Goal: Transaction & Acquisition: Purchase product/service

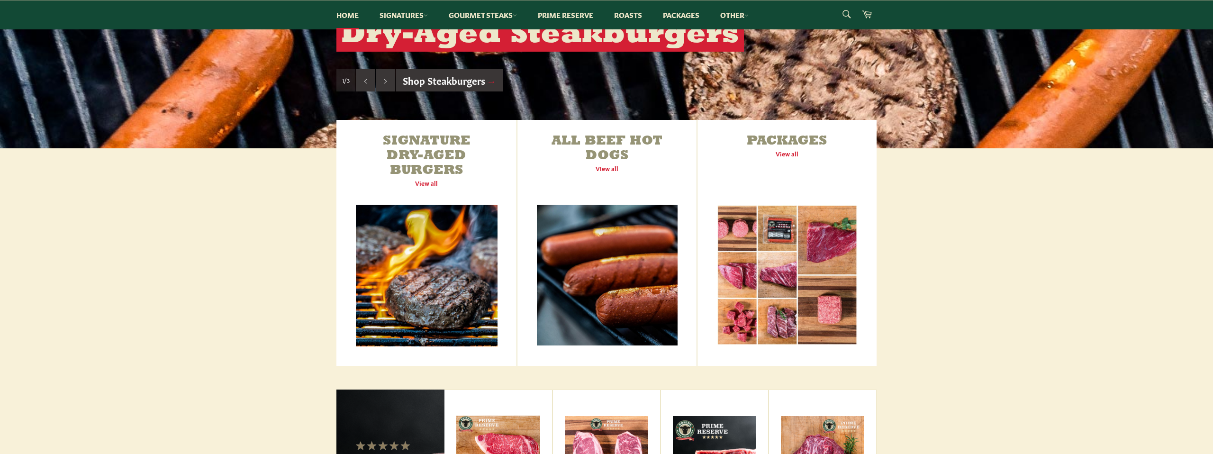
scroll to position [264, 0]
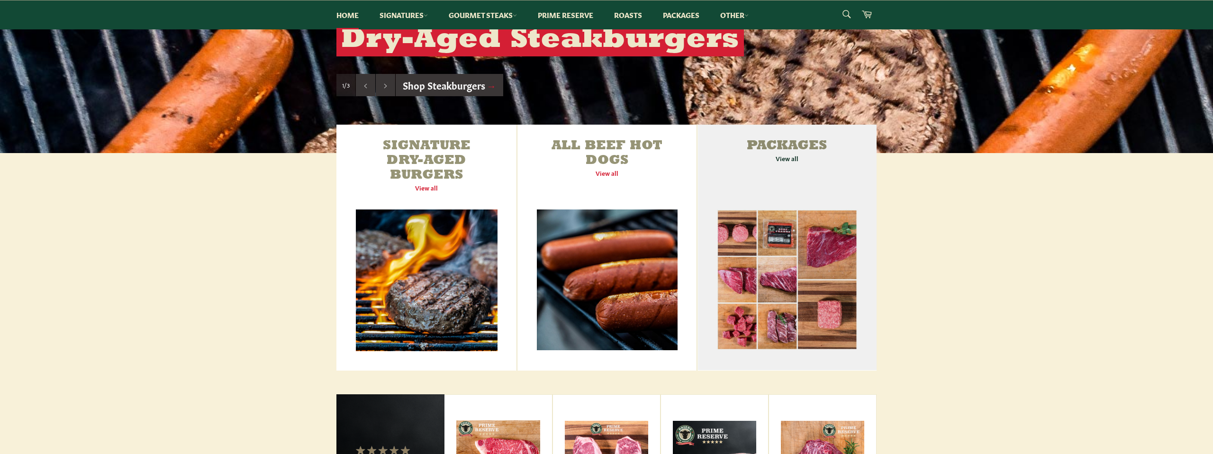
click at [734, 170] on link "Packages View all" at bounding box center [787, 248] width 179 height 246
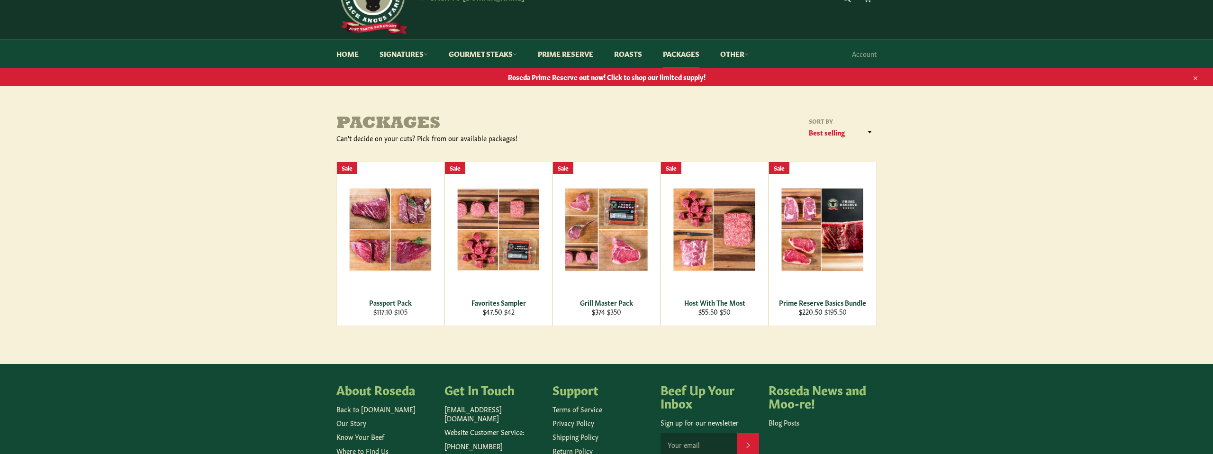
scroll to position [48, 0]
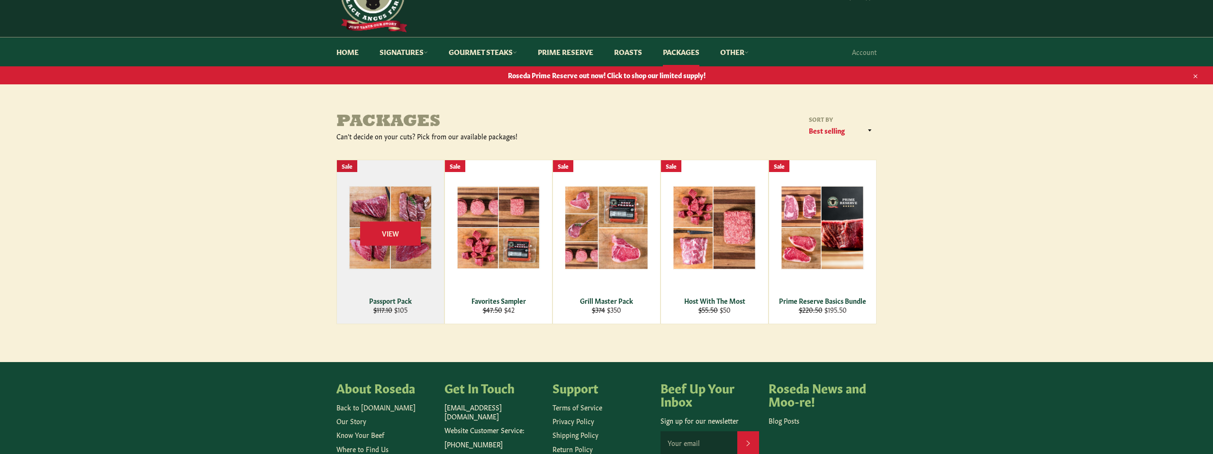
click at [406, 299] on div "Passport Pack" at bounding box center [390, 300] width 95 height 9
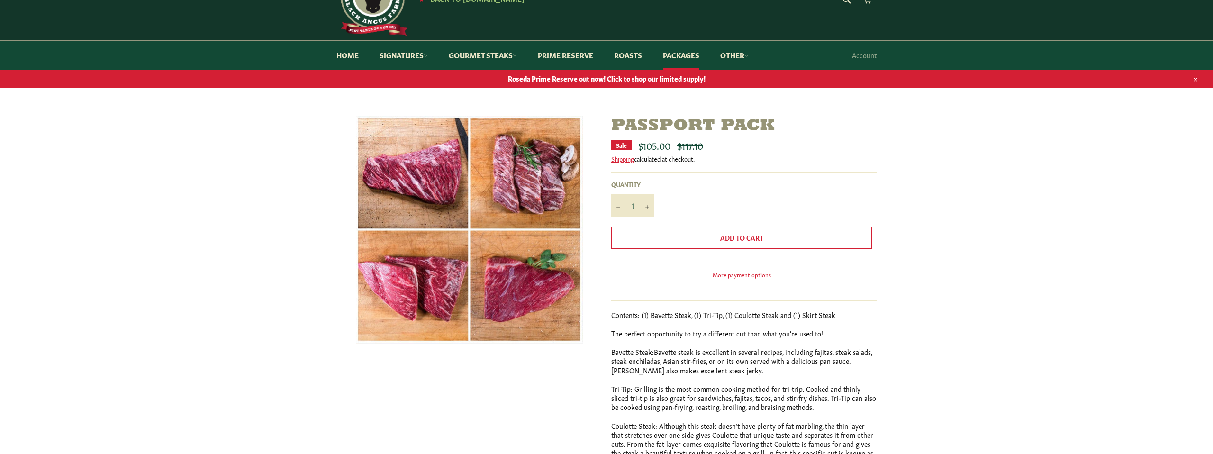
scroll to position [47, 0]
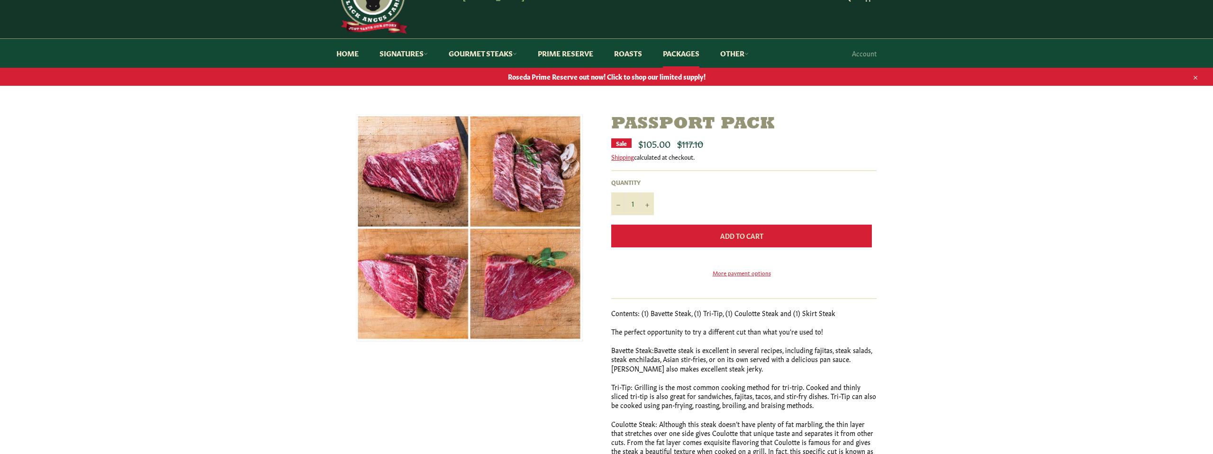
click at [705, 232] on button "Add to Cart" at bounding box center [741, 236] width 261 height 23
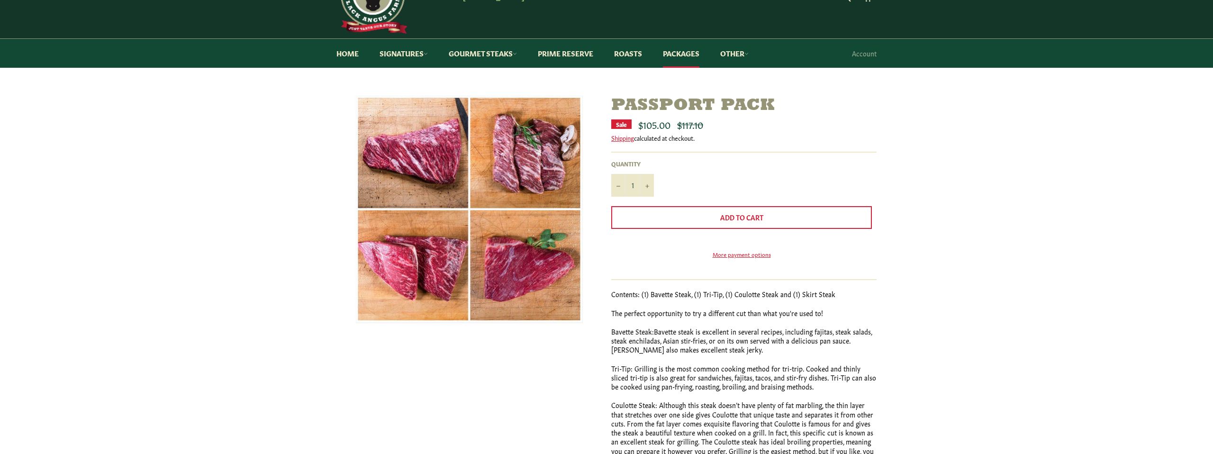
scroll to position [0, 0]
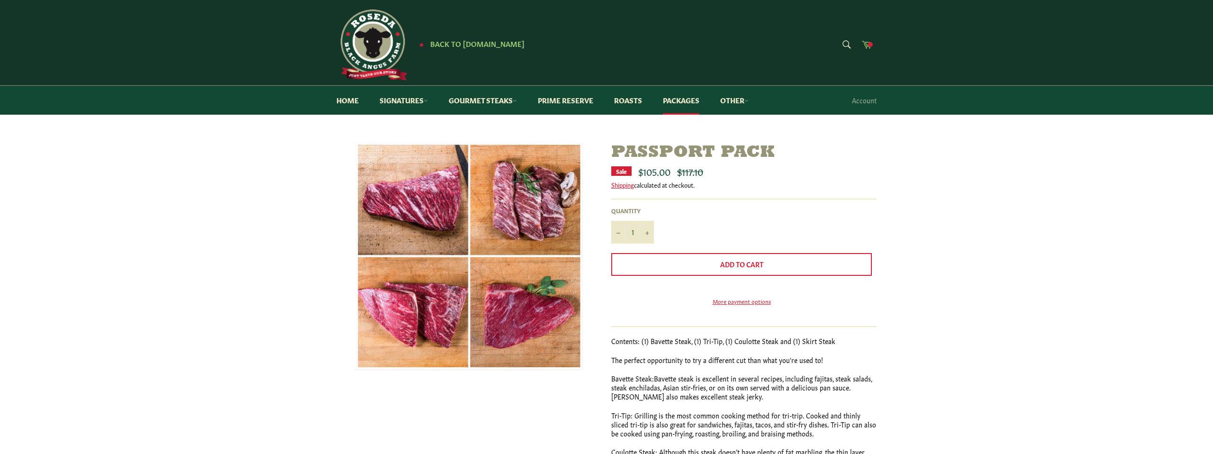
click at [869, 44] on span at bounding box center [870, 44] width 5 height 5
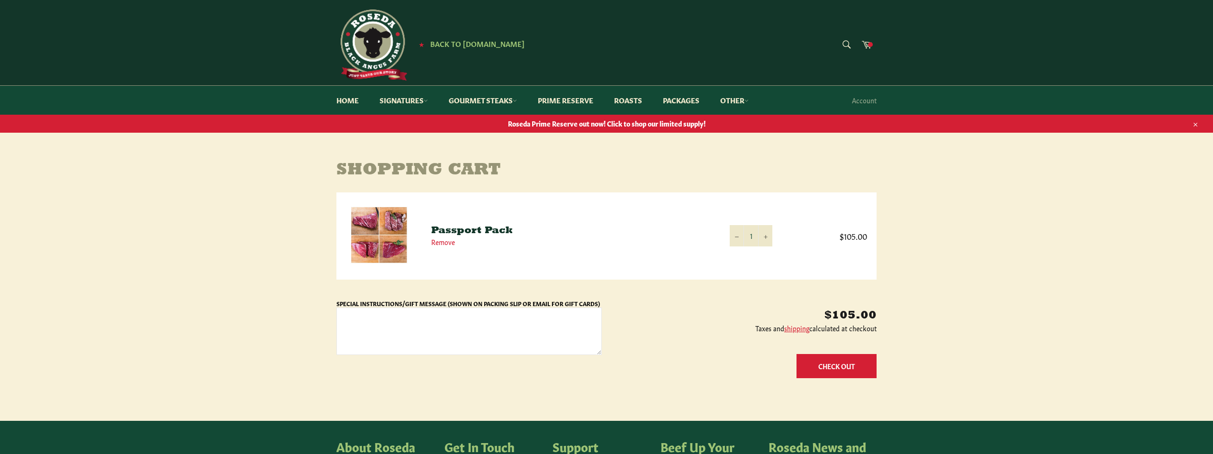
click at [808, 363] on button "Check Out" at bounding box center [837, 366] width 80 height 24
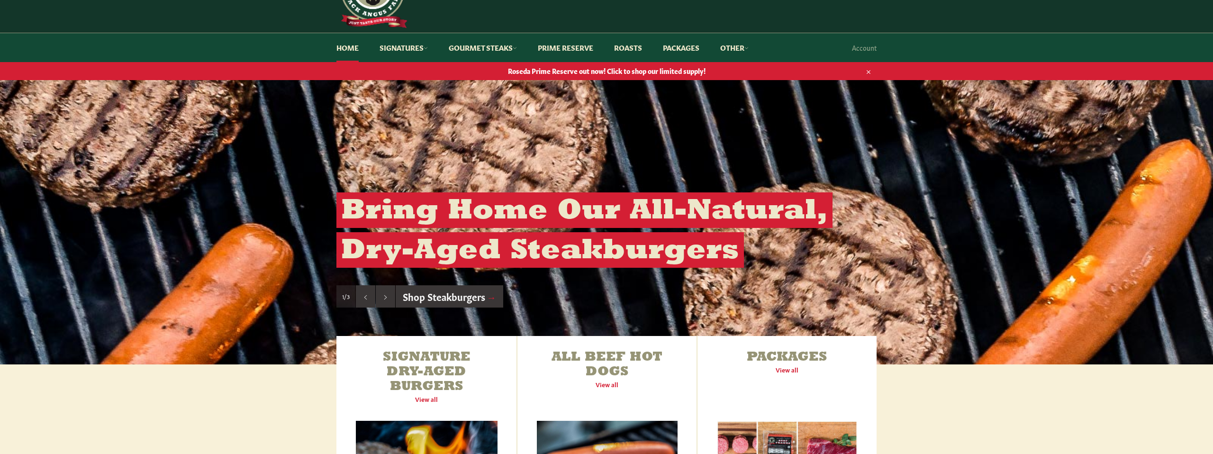
scroll to position [70, 0]
